Goal: Task Accomplishment & Management: Manage account settings

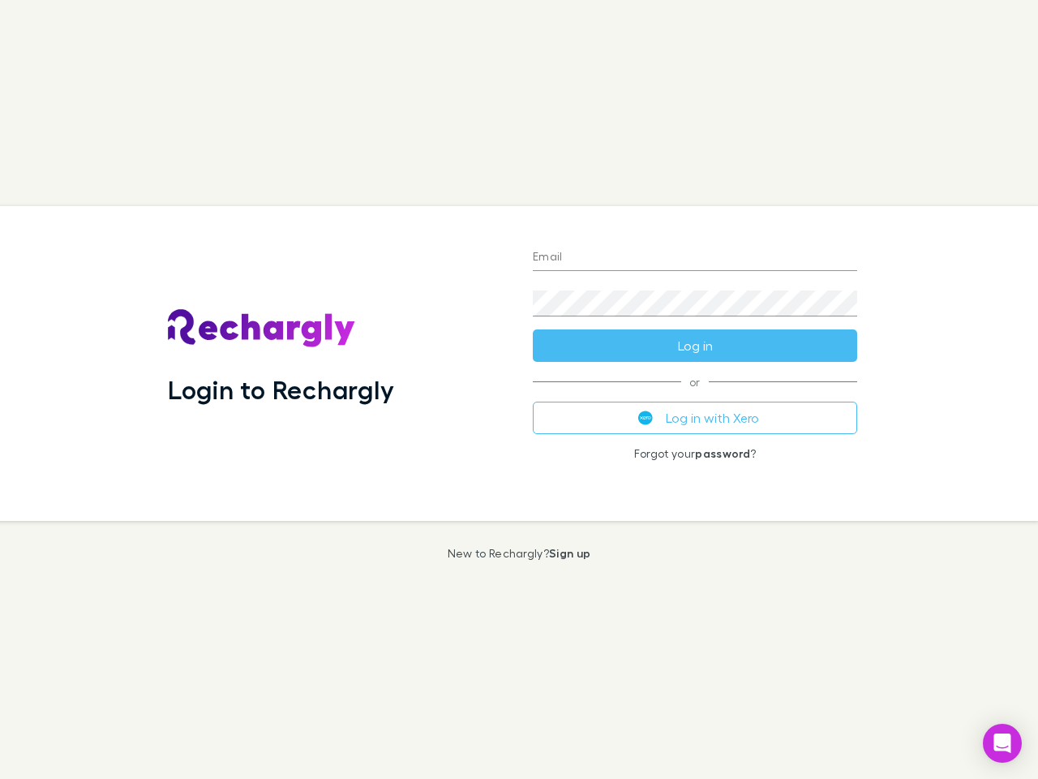
click at [519, 389] on div "Login to Rechargly" at bounding box center [337, 363] width 365 height 315
click at [695, 258] on input "Email" at bounding box center [695, 258] width 325 height 26
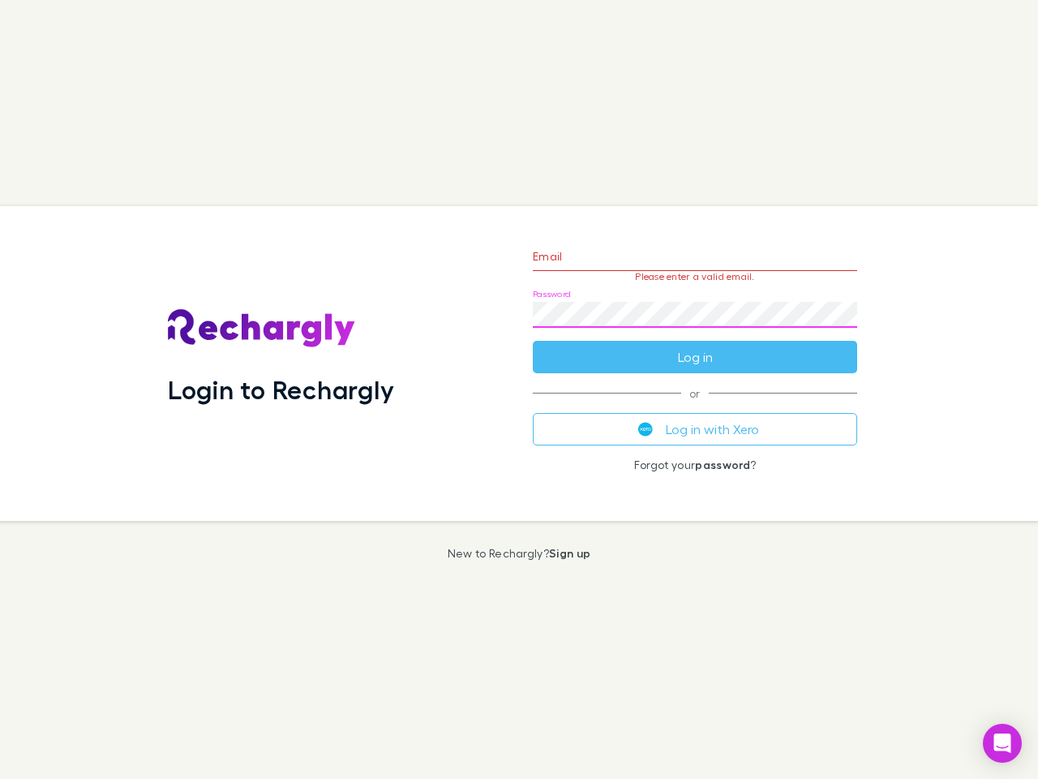
click at [695, 346] on form "Email Please enter a valid email. Password Log in" at bounding box center [695, 302] width 325 height 141
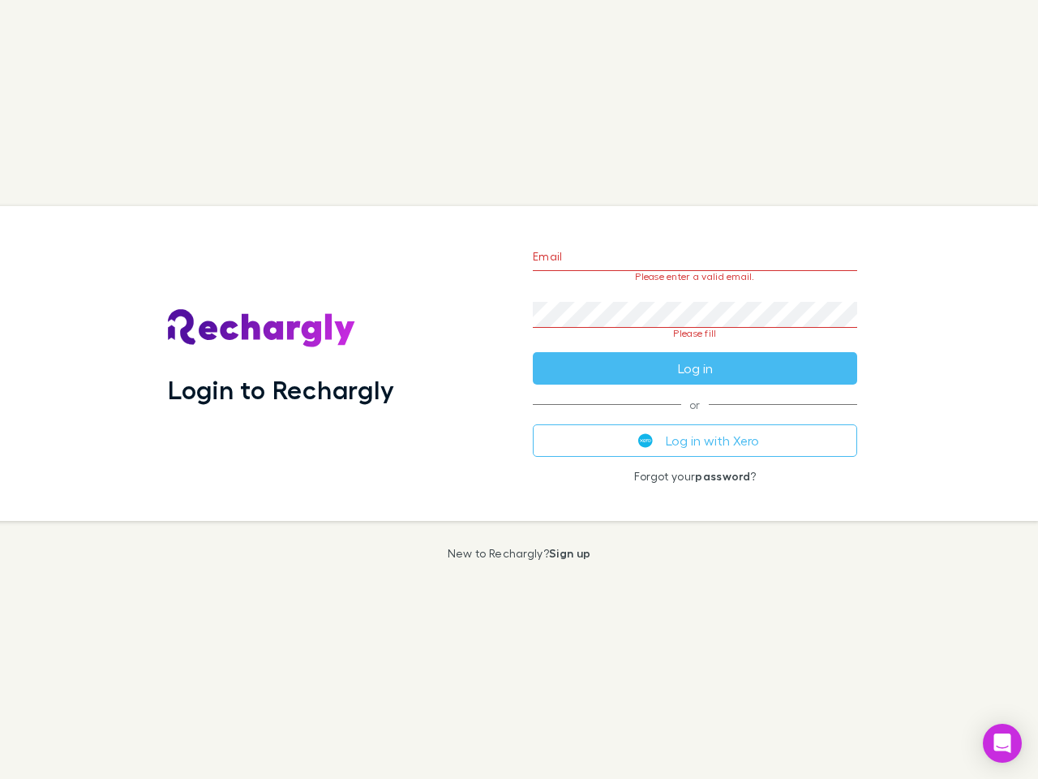
click at [695, 418] on div "Email Please enter a valid email. Password Please fill Log in or Log in with Xe…" at bounding box center [695, 363] width 350 height 315
click at [1003, 743] on icon "Open Intercom Messenger" at bounding box center [1003, 742] width 17 height 19
